Goal: Information Seeking & Learning: Find specific fact

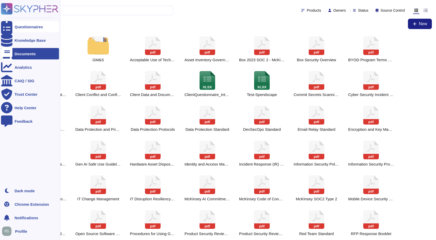
click at [11, 27] on div at bounding box center [6, 26] width 11 height 11
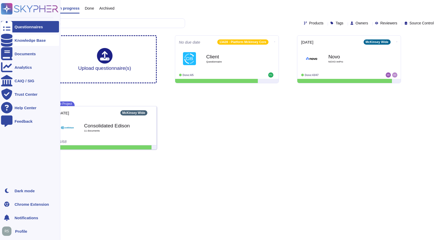
click at [17, 40] on div "Knowledge Base" at bounding box center [30, 40] width 31 height 4
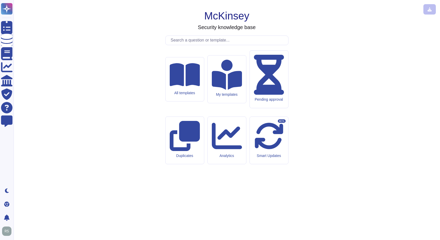
click at [185, 45] on input "text" at bounding box center [228, 40] width 120 height 9
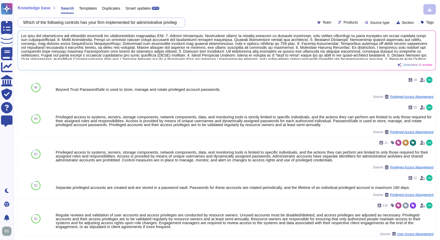
click at [154, 26] on input "Which of the following controls has your firm implemented for administrative pr…" at bounding box center [100, 22] width 159 height 9
click at [157, 23] on input "Which of the following controls has your firm implemented for administrative pr…" at bounding box center [100, 22] width 159 height 9
paste input "Please provide evidence of your firm's Vendor Risk Management Policy/Program/Pr…"
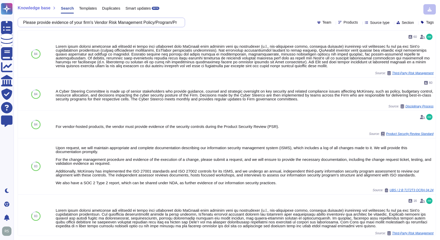
click at [148, 26] on input "Please provide evidence of your firm's Vendor Risk Management Policy/Program/Pr…" at bounding box center [100, 22] width 159 height 9
click at [147, 24] on input "Please provide evidence of your firm's Vendor Risk Management Policy/Program/Pr…" at bounding box center [100, 22] width 159 height 9
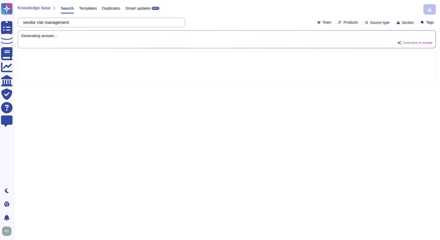
paste input "Describe your reassessment frequency methodology and rationale."
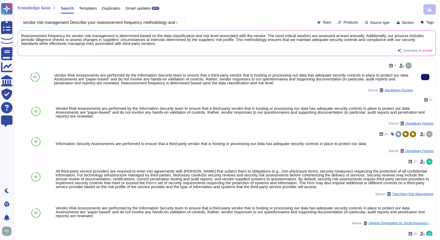
click at [425, 77] on icon at bounding box center [425, 77] width 0 height 0
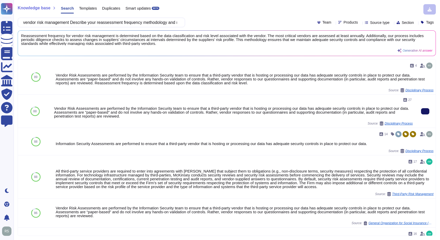
click at [425, 111] on icon at bounding box center [425, 111] width 0 height 0
drag, startPoint x: 76, startPoint y: 22, endPoint x: 247, endPoint y: 23, distance: 170.7
click at [247, 23] on div "vendor risk management Describe your reassessment frequency methodology and rat…" at bounding box center [227, 23] width 418 height 10
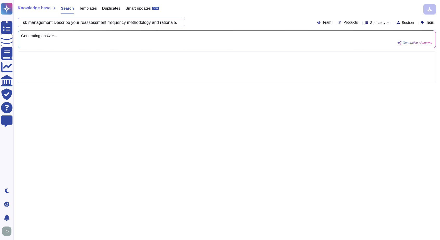
scroll to position [0, 0]
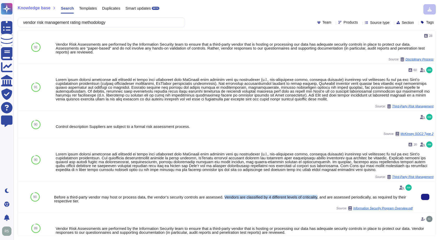
drag, startPoint x: 230, startPoint y: 198, endPoint x: 327, endPoint y: 199, distance: 96.9
click at [327, 199] on div "Before a third-party vendor may host or process data, the vendor’s security con…" at bounding box center [233, 199] width 359 height 8
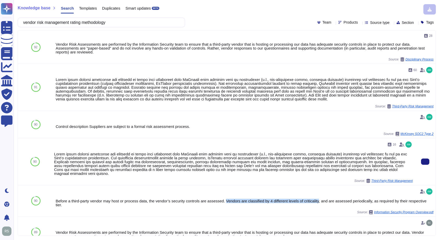
copy div "Vendors are classified by 4 different levels of criticality"
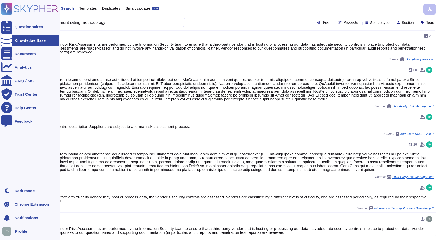
drag, startPoint x: 125, startPoint y: 24, endPoint x: 6, endPoint y: 16, distance: 119.0
click at [6, 16] on div "Questionnaires Knowledge Base Documents Analytics CAIQ / SIG Trust Center Help …" at bounding box center [220, 120] width 440 height 240
paste input "Vendors are classified by 4 different levels of criticalit"
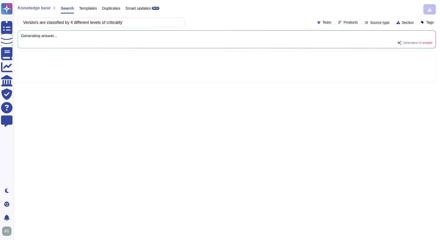
type input "Vendors are classified by 4 different levels of criticality"
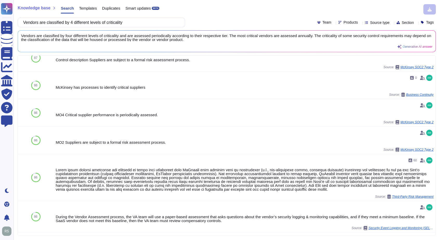
scroll to position [187, 0]
